Goal: Information Seeking & Learning: Check status

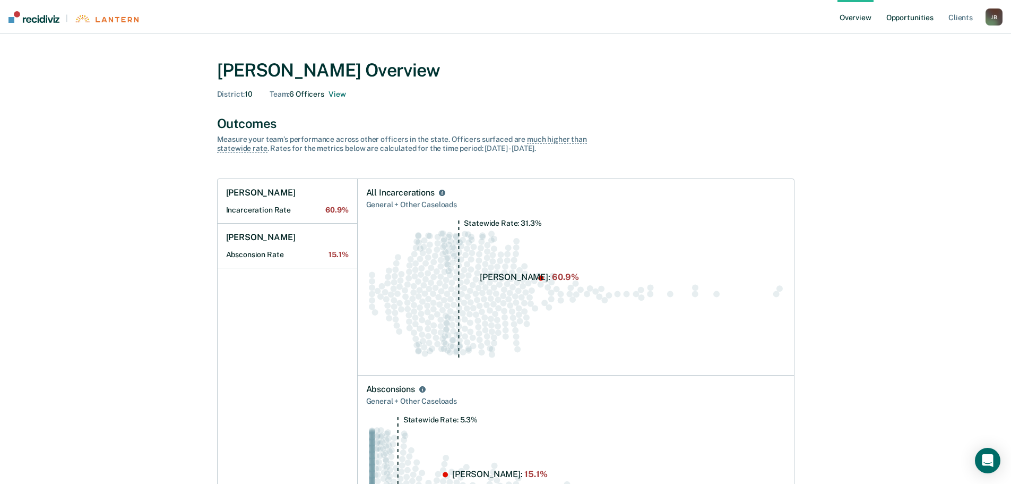
click at [913, 16] on link "Opportunities" at bounding box center [909, 17] width 51 height 34
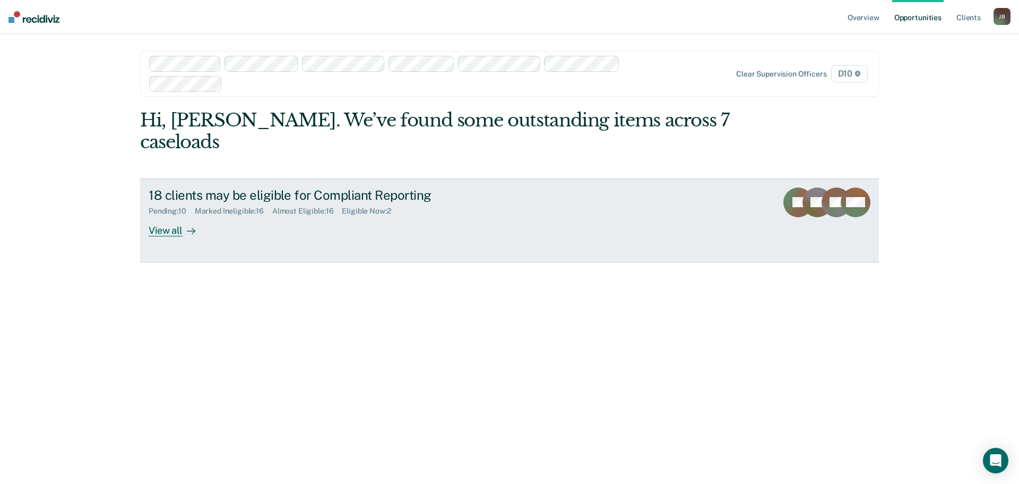
click at [165, 216] on div "View all" at bounding box center [178, 226] width 59 height 21
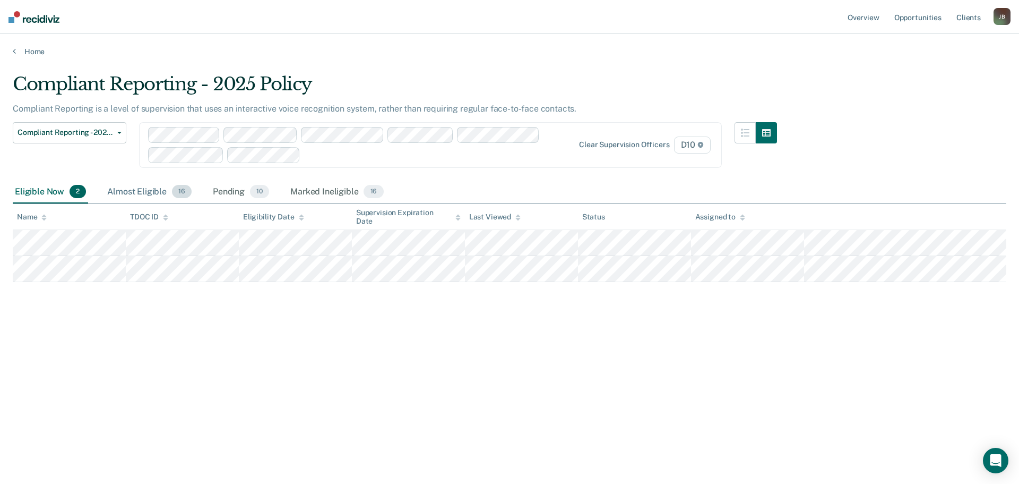
click at [156, 187] on div "Almost Eligible 16" at bounding box center [149, 191] width 89 height 23
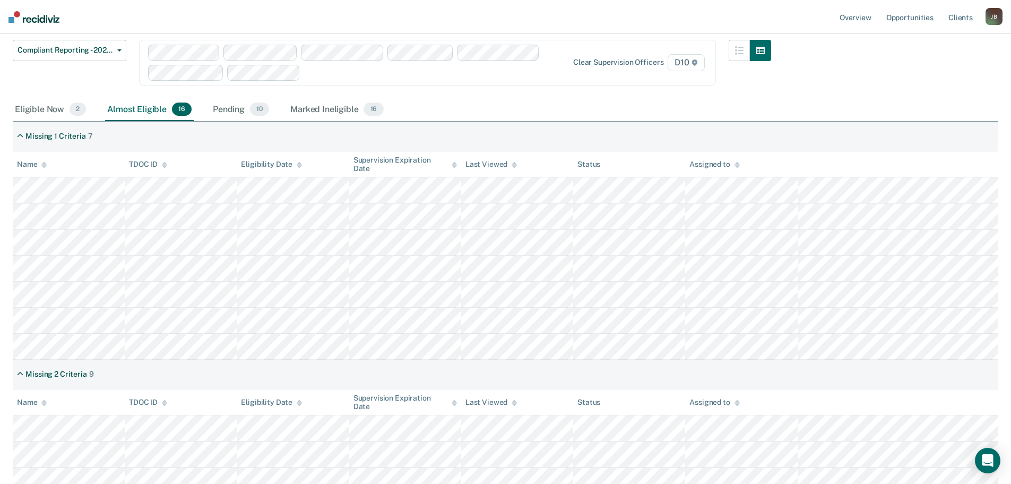
scroll to position [59, 0]
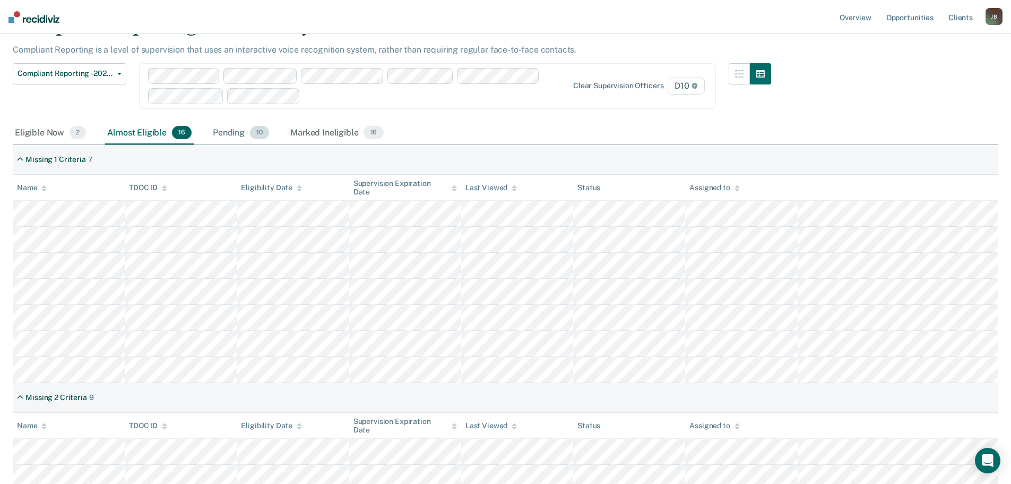
click at [231, 131] on div "Pending 10" at bounding box center [241, 133] width 61 height 23
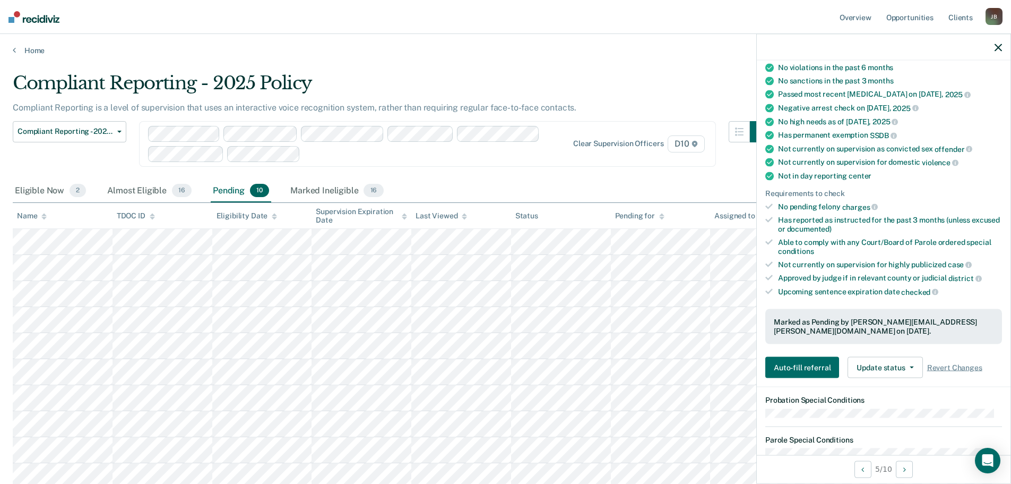
scroll to position [0, 0]
click at [143, 188] on div "Almost Eligible 16" at bounding box center [149, 191] width 89 height 23
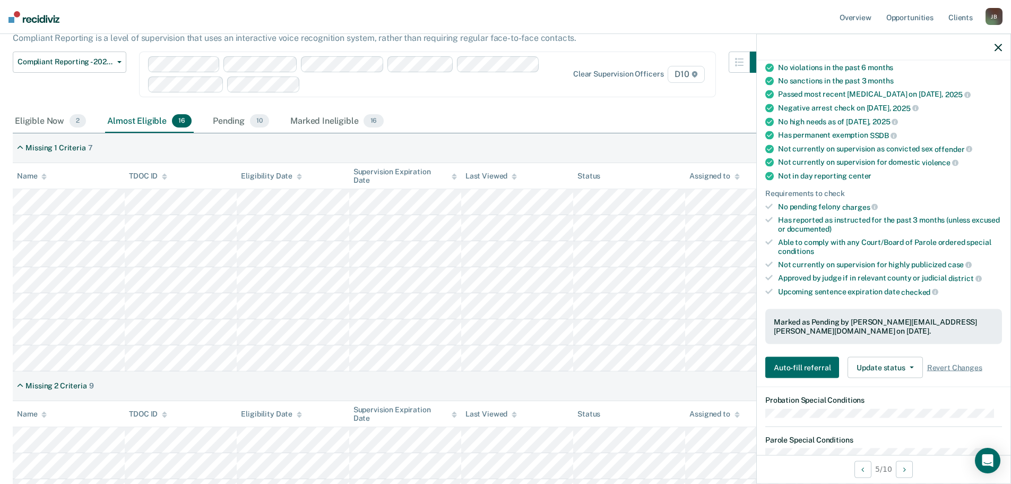
scroll to position [59, 0]
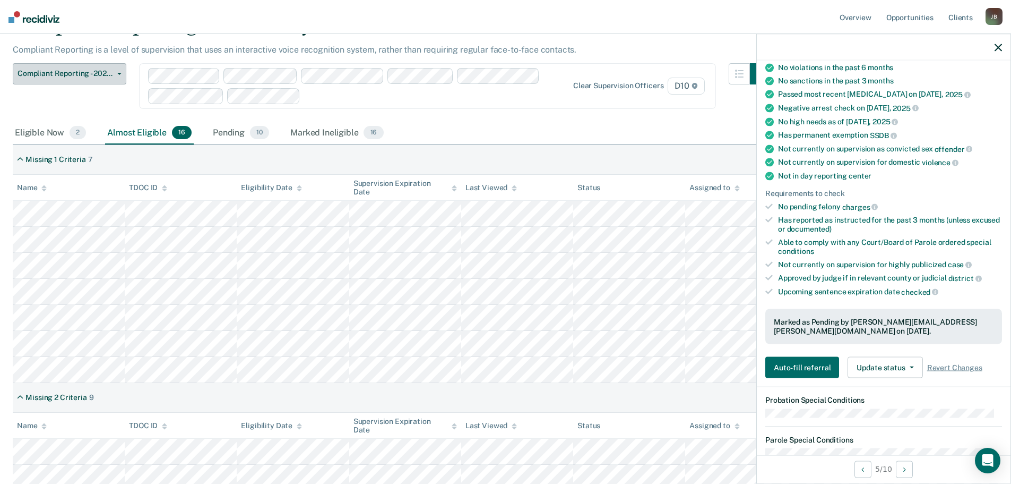
click at [51, 124] on div "Eligible Now 2" at bounding box center [50, 133] width 75 height 23
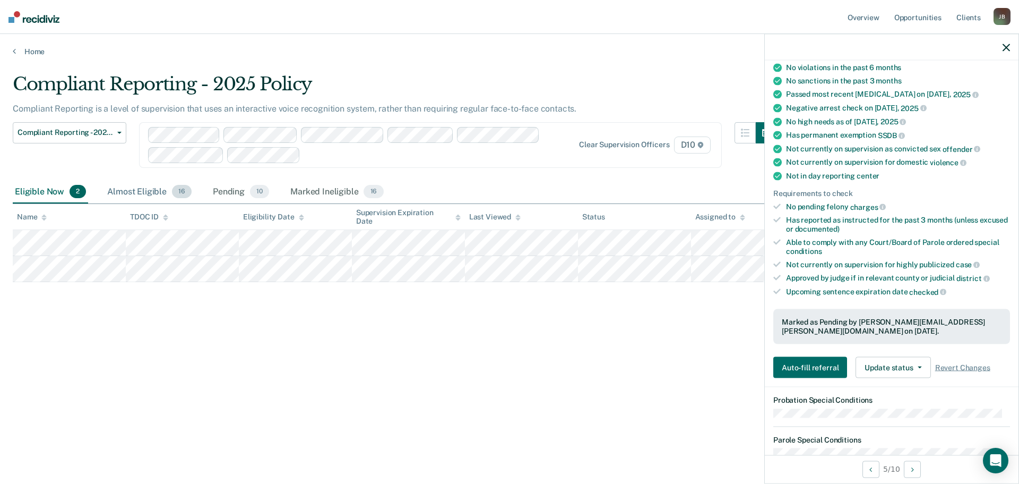
click at [134, 189] on div "Almost Eligible 16" at bounding box center [149, 191] width 89 height 23
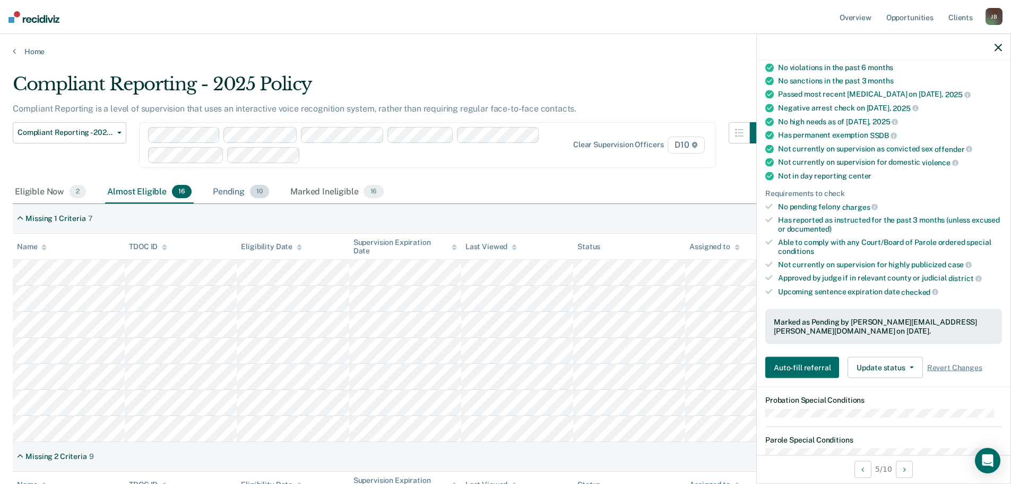
click at [234, 190] on div "Pending 10" at bounding box center [241, 191] width 61 height 23
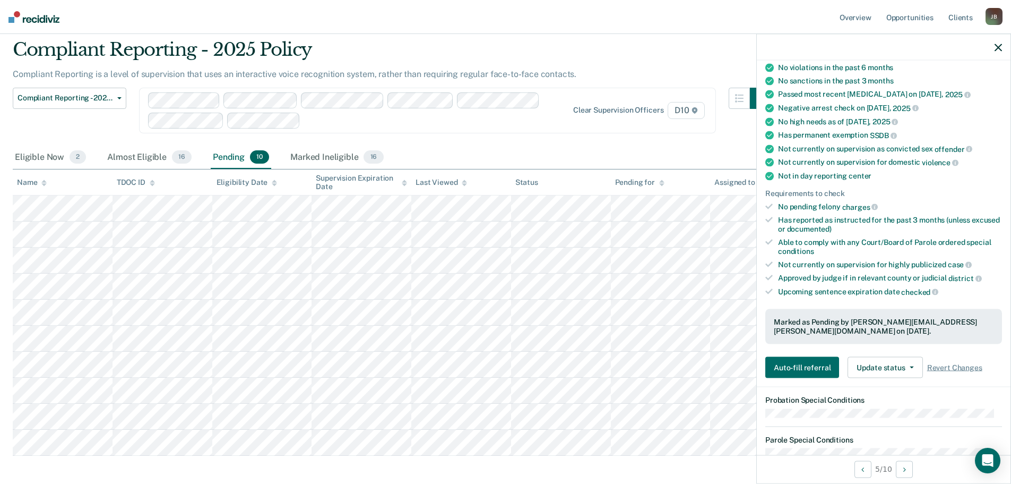
scroll to position [53, 0]
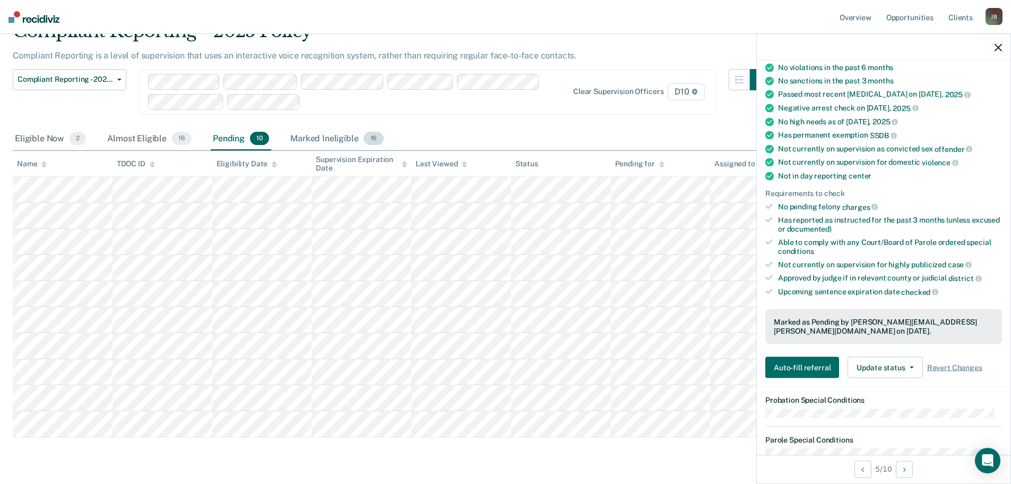
click at [337, 134] on div "Marked Ineligible 16" at bounding box center [336, 138] width 97 height 23
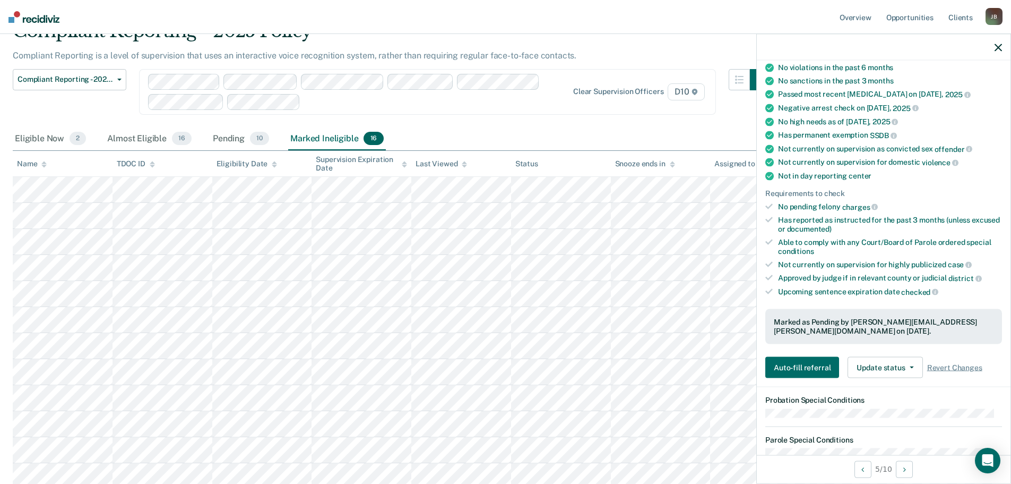
click at [334, 135] on div "Marked Ineligible 16" at bounding box center [336, 138] width 97 height 23
click at [133, 138] on div "Almost Eligible 16" at bounding box center [149, 138] width 89 height 23
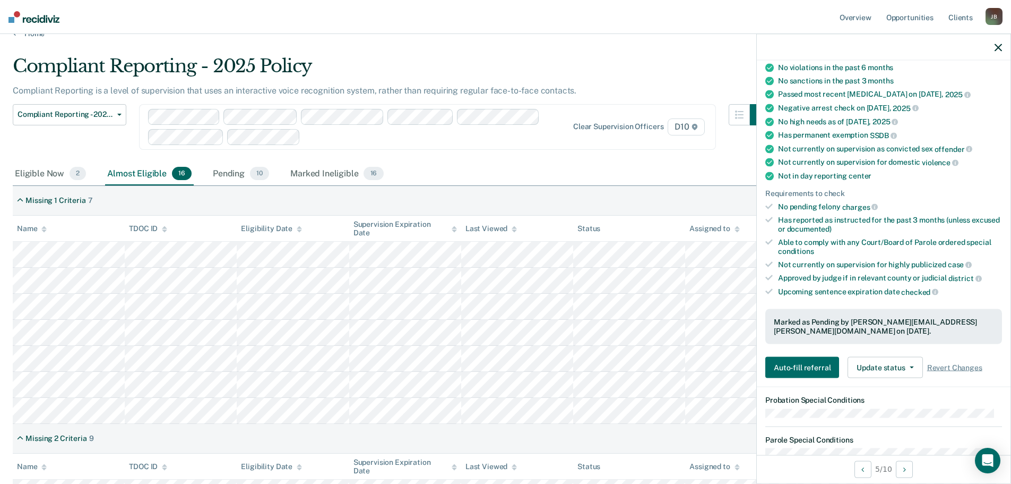
scroll to position [0, 0]
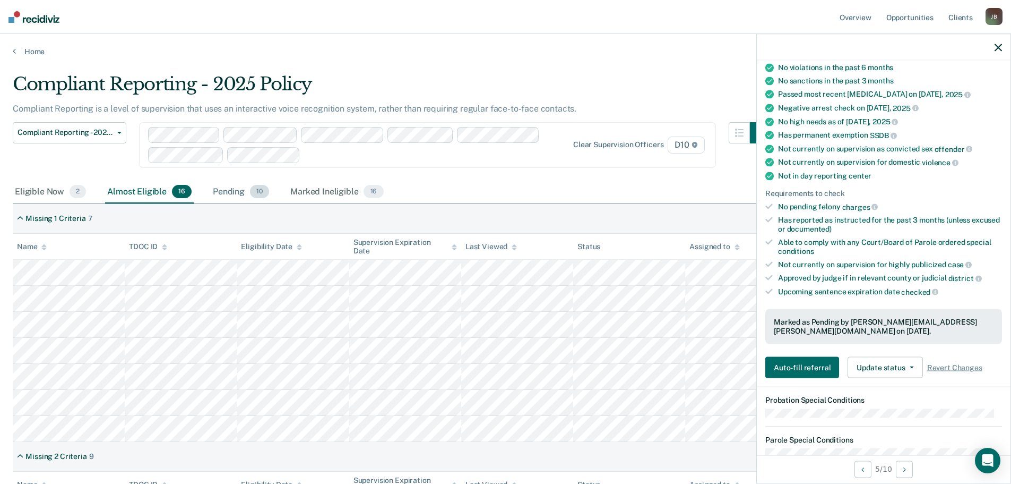
click at [237, 192] on div "Pending 10" at bounding box center [241, 191] width 61 height 23
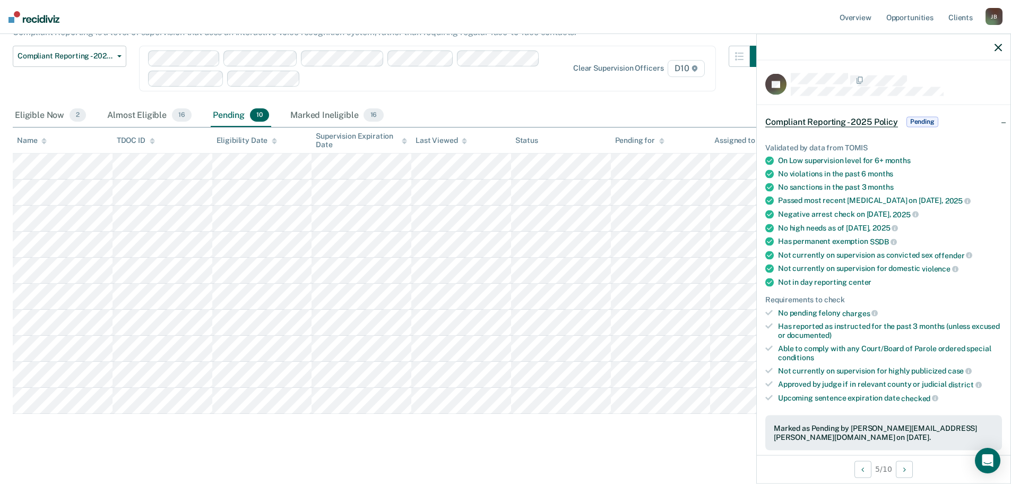
scroll to position [83, 0]
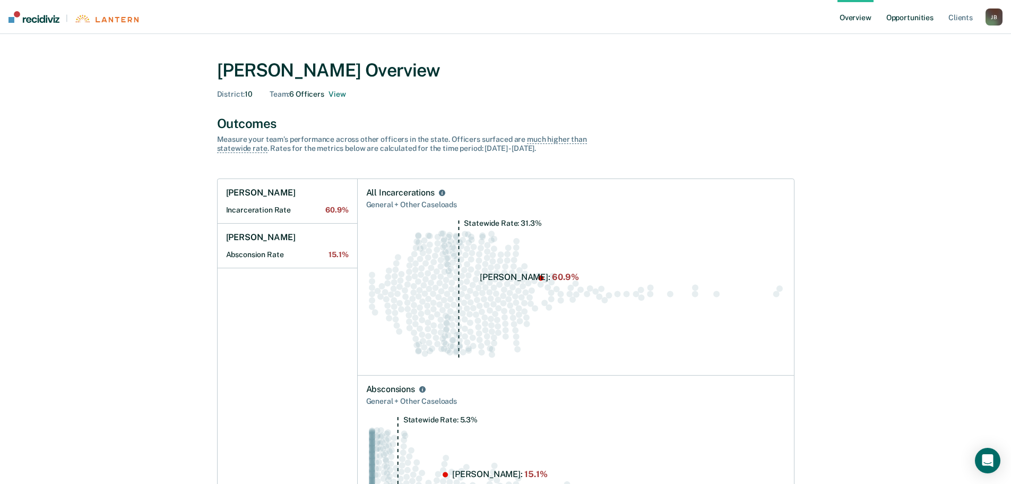
click at [903, 16] on link "Opportunities" at bounding box center [909, 17] width 51 height 34
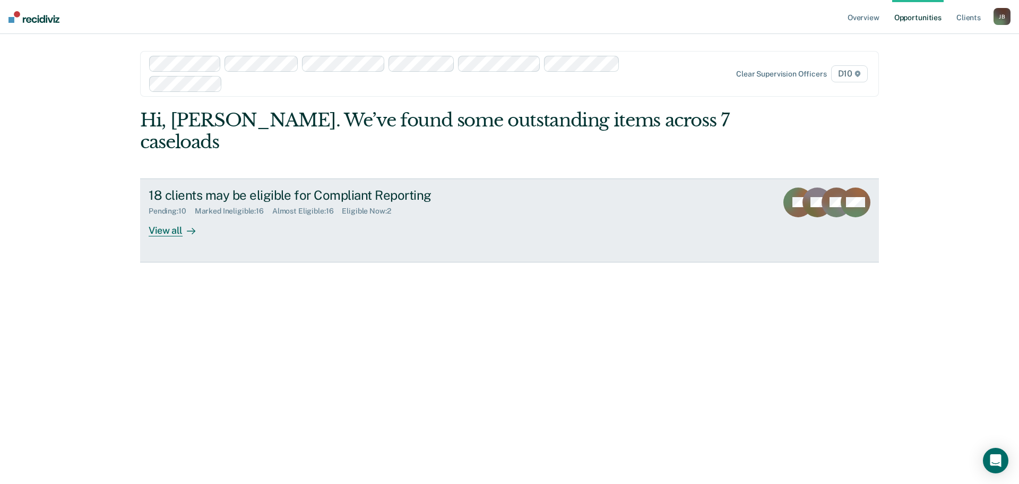
click at [162, 216] on div "View all" at bounding box center [178, 226] width 59 height 21
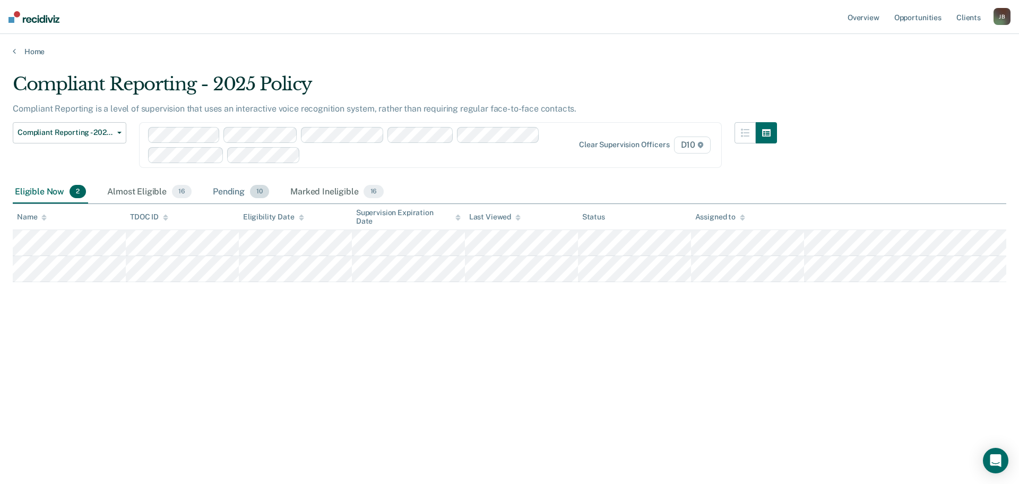
click at [233, 195] on div "Pending 10" at bounding box center [241, 191] width 61 height 23
